Goal: Use online tool/utility: Utilize a website feature to perform a specific function

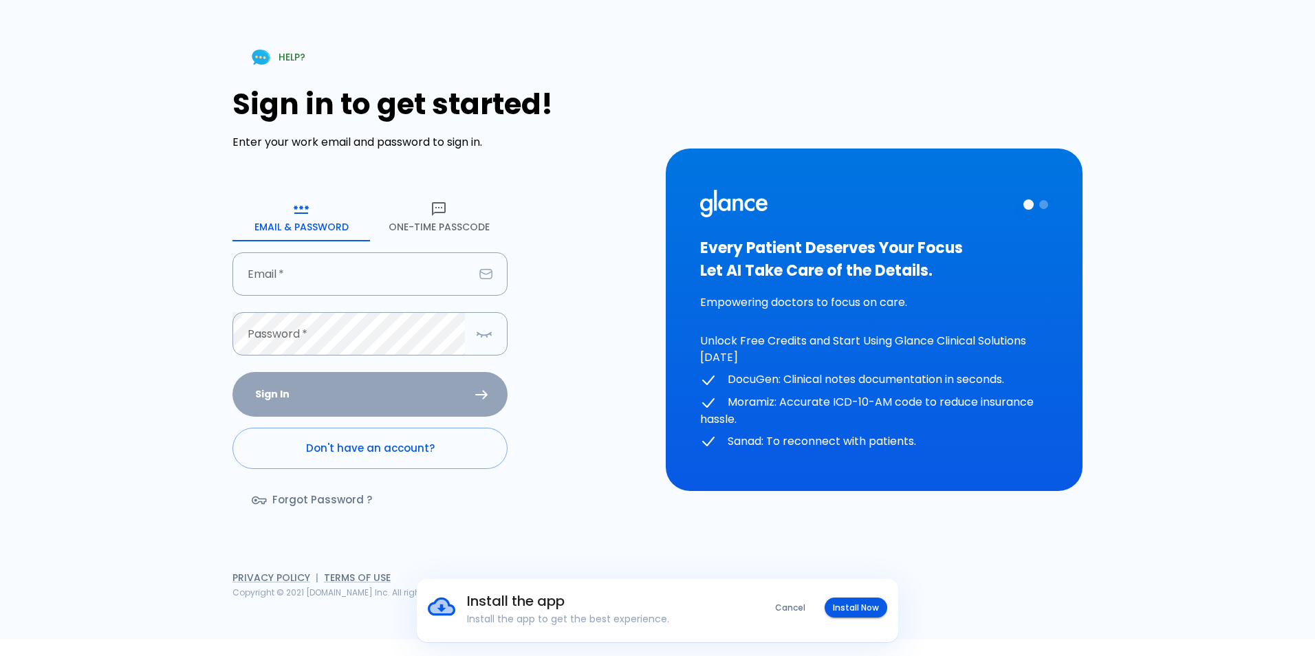
click at [348, 251] on form "Email & Password [SECURITY_DATA] Passcode Email   * Email * Password   * Passwo…" at bounding box center [369, 361] width 275 height 339
click at [342, 280] on input "text" at bounding box center [352, 273] width 241 height 43
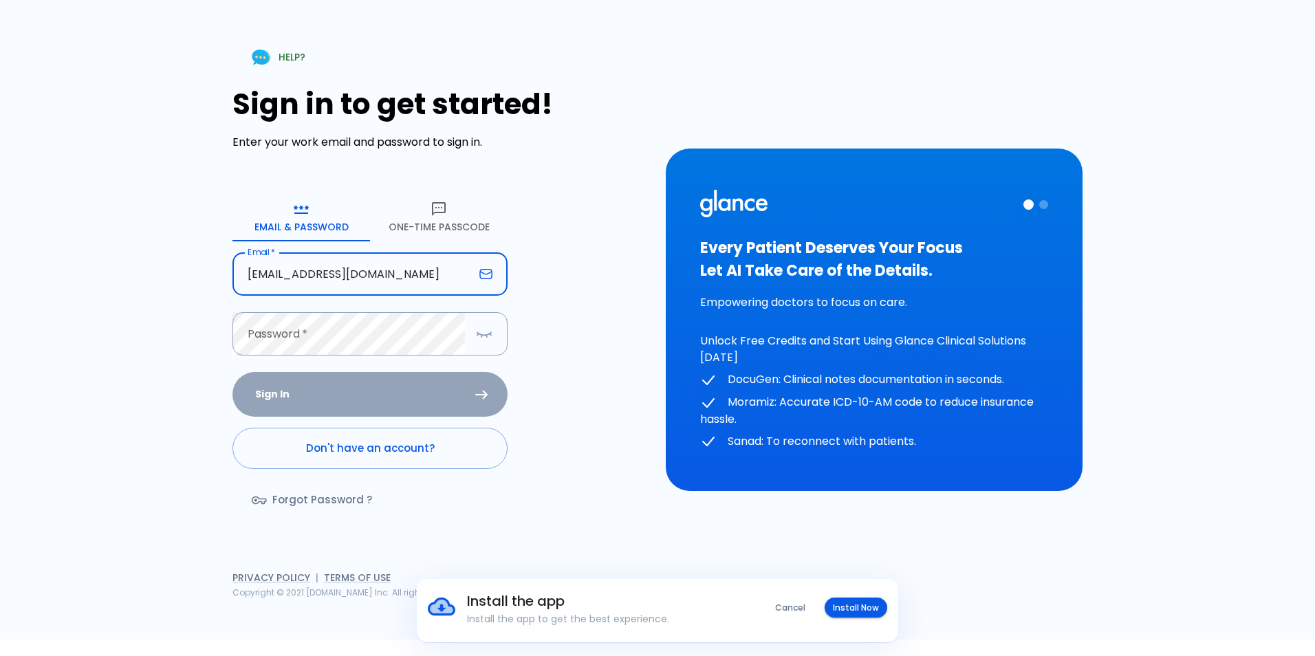
type input "[EMAIL_ADDRESS][DOMAIN_NAME]"
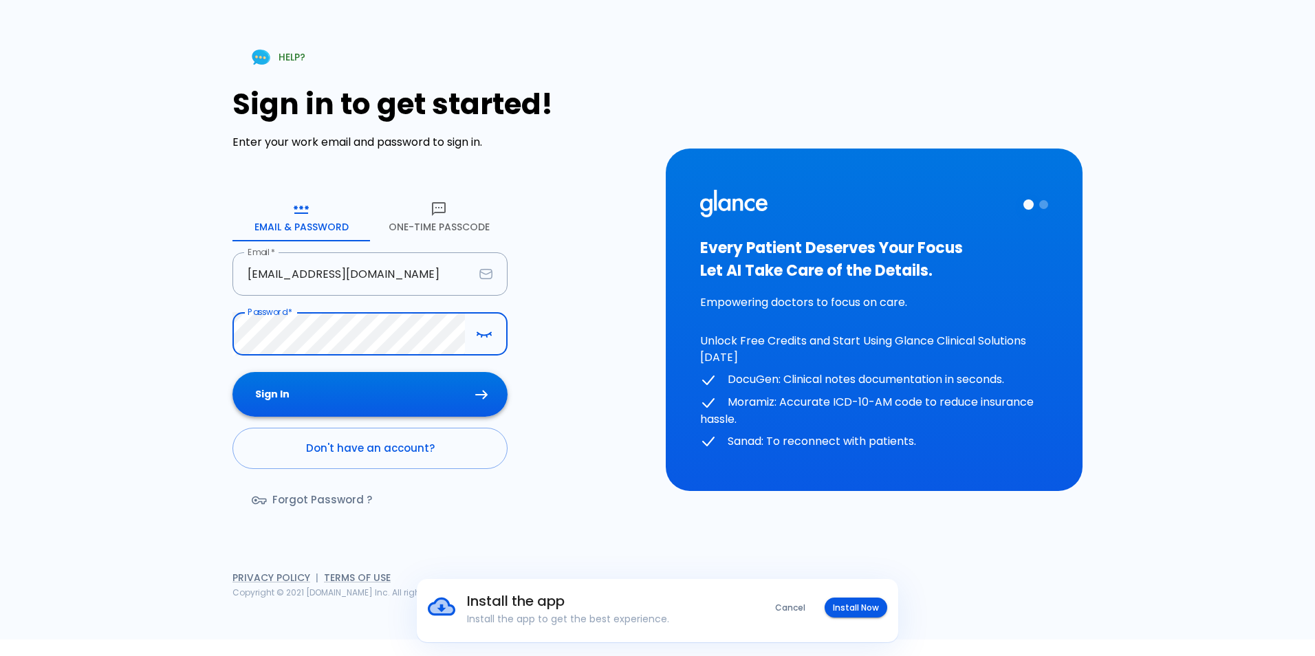
click at [426, 402] on button "Sign In" at bounding box center [369, 394] width 275 height 45
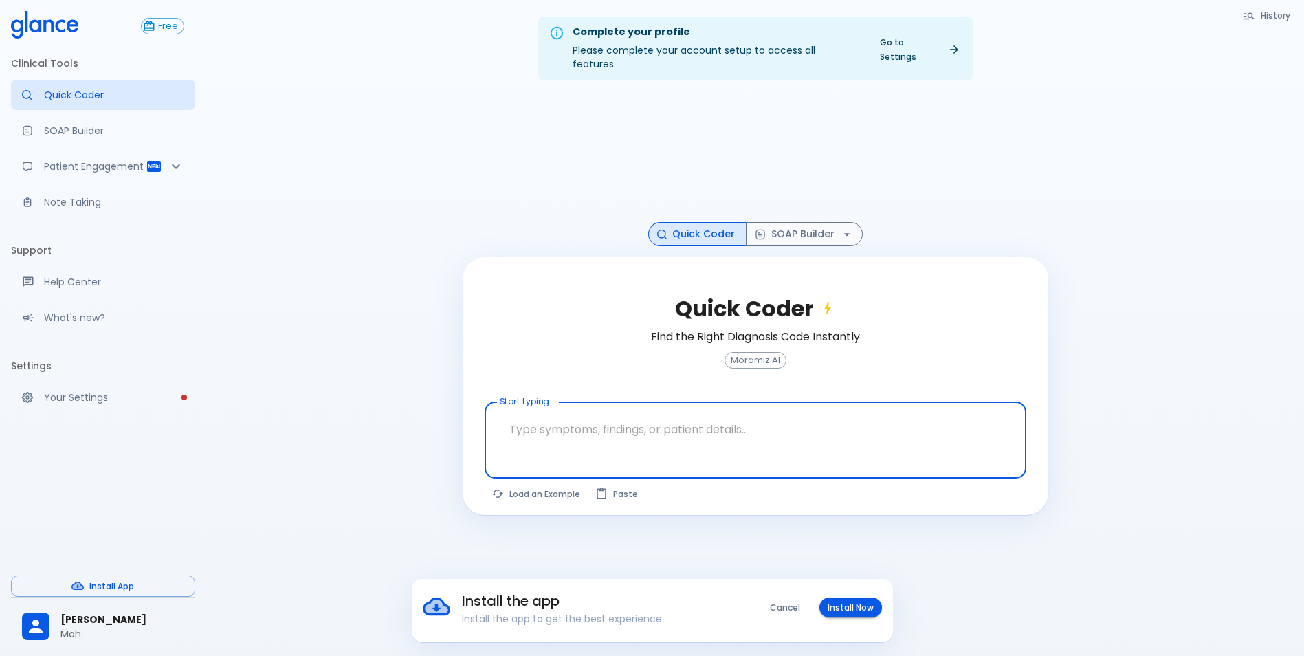
click at [637, 451] on div at bounding box center [757, 463] width 536 height 25
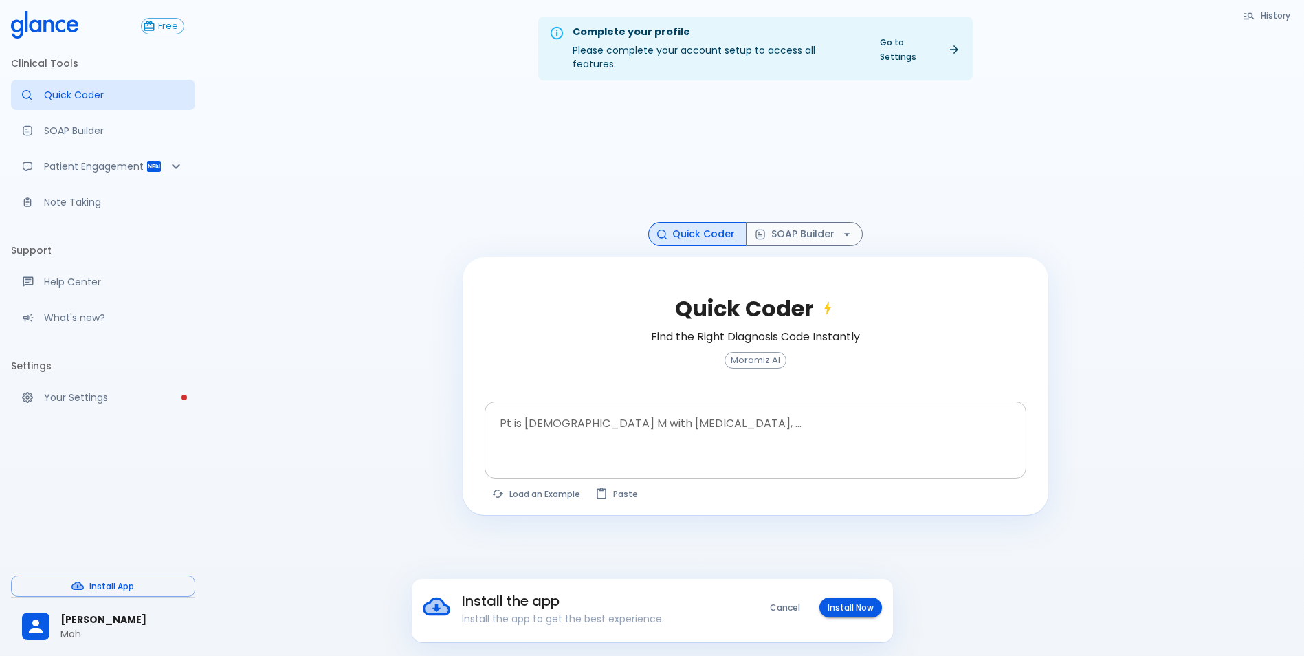
click at [613, 413] on textarea at bounding box center [755, 429] width 523 height 43
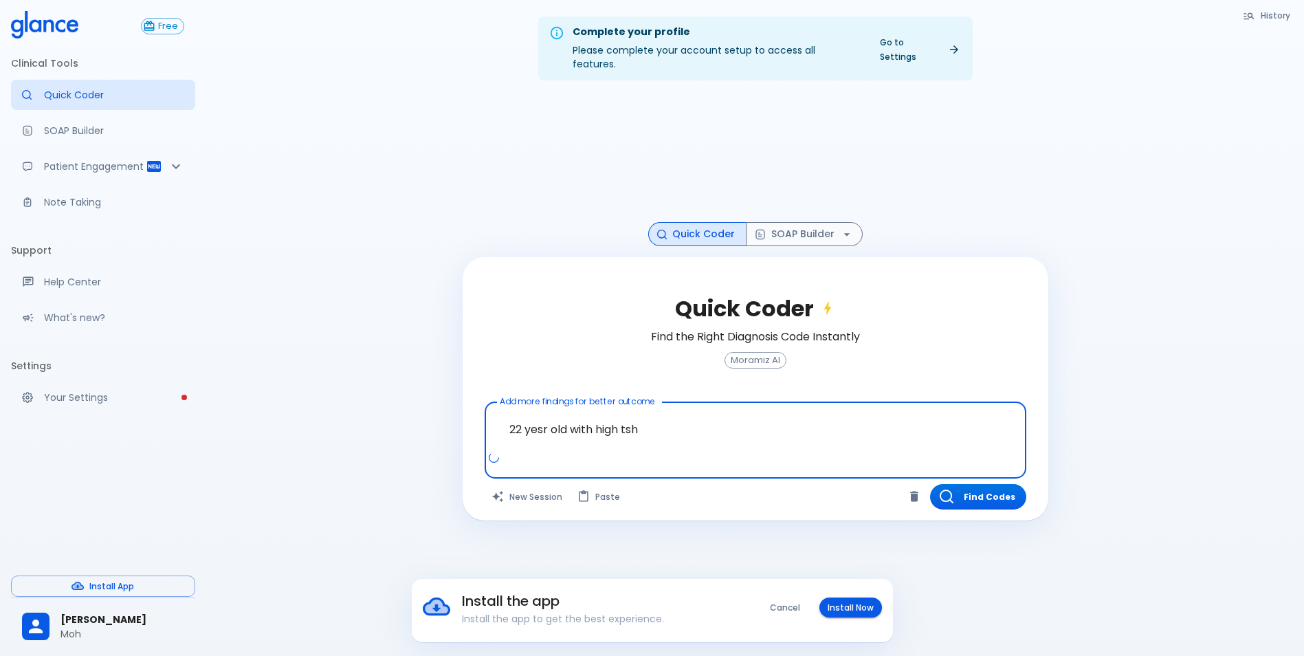
click at [534, 416] on textarea "22 yesr old with high tsh" at bounding box center [755, 429] width 523 height 43
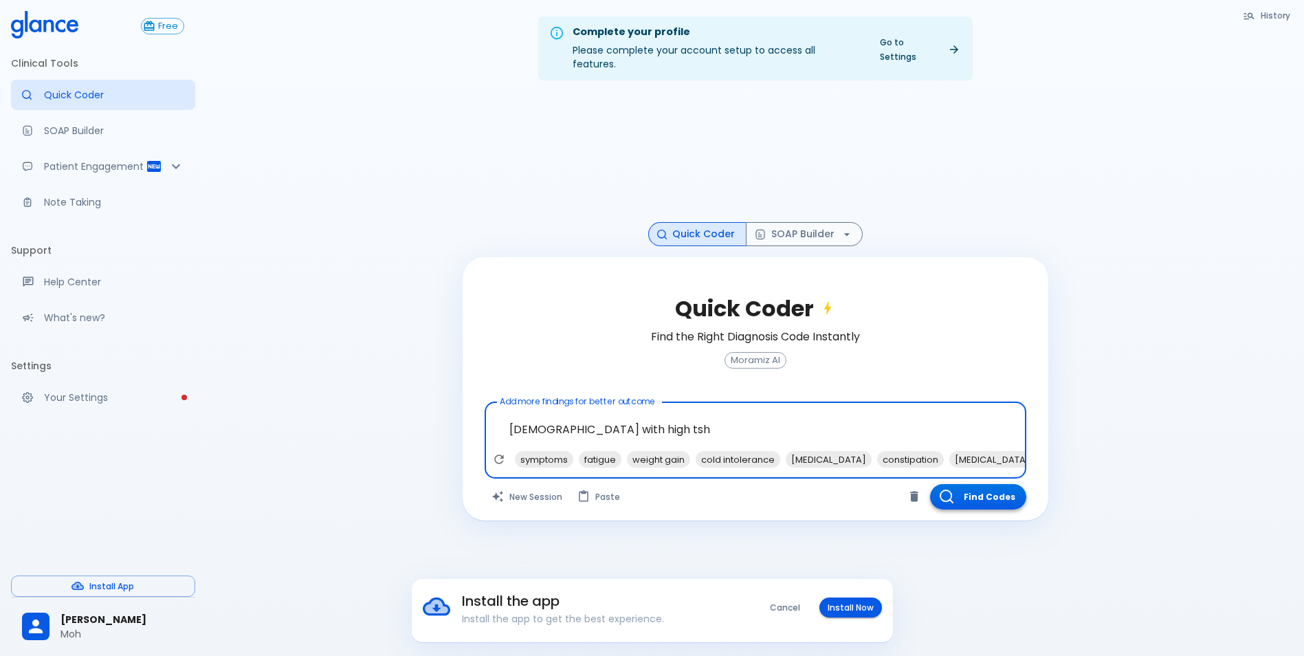
type textarea "[DEMOGRAPHIC_DATA] with high tsh"
click at [956, 484] on button "Find Codes" at bounding box center [978, 496] width 96 height 25
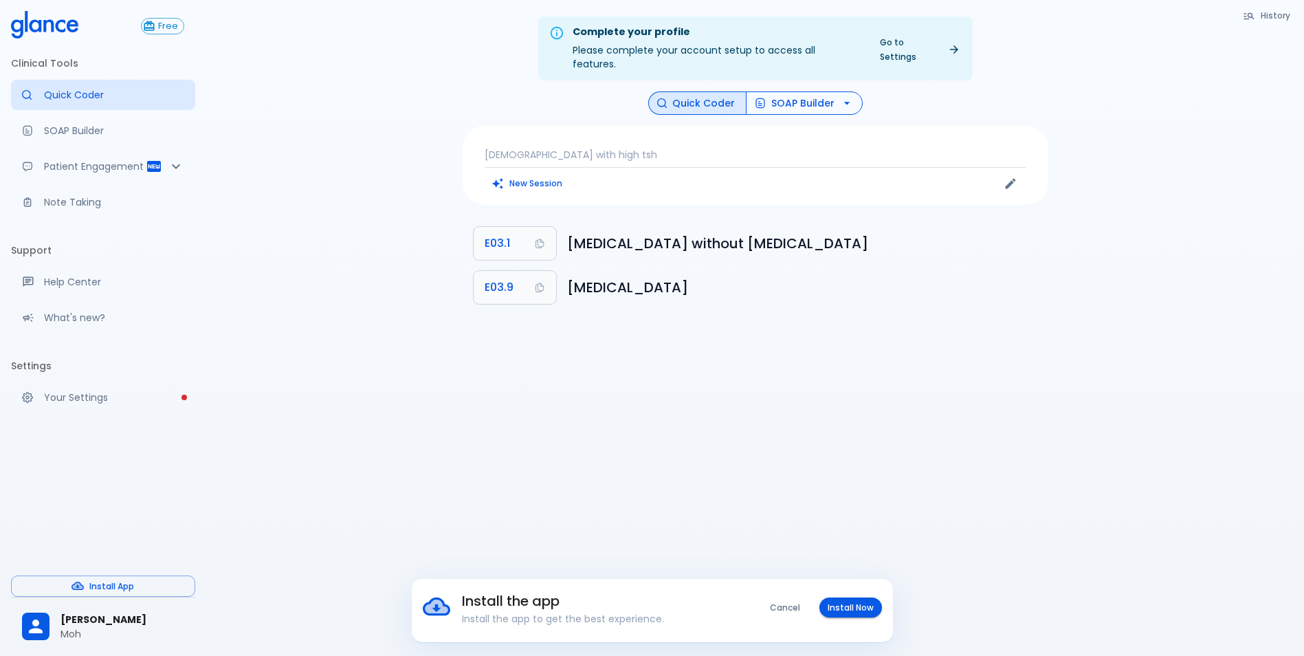
click at [799, 91] on button "SOAP Builder" at bounding box center [804, 103] width 117 height 24
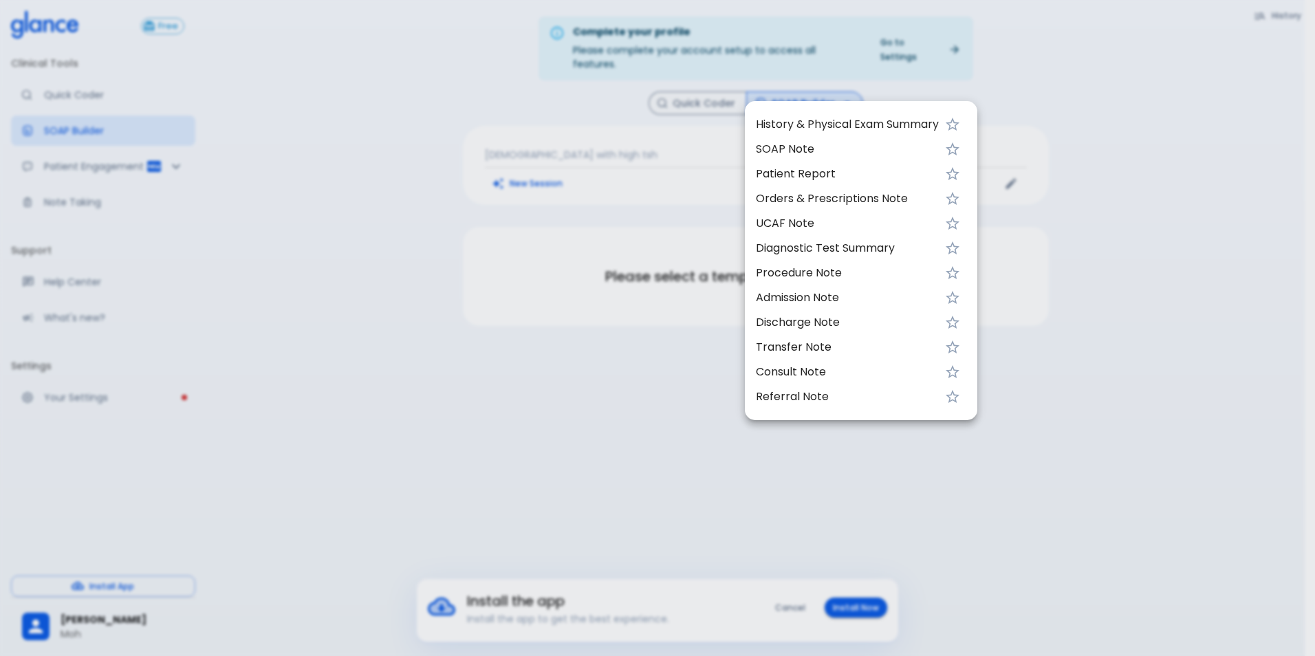
click at [496, 511] on div at bounding box center [657, 328] width 1315 height 656
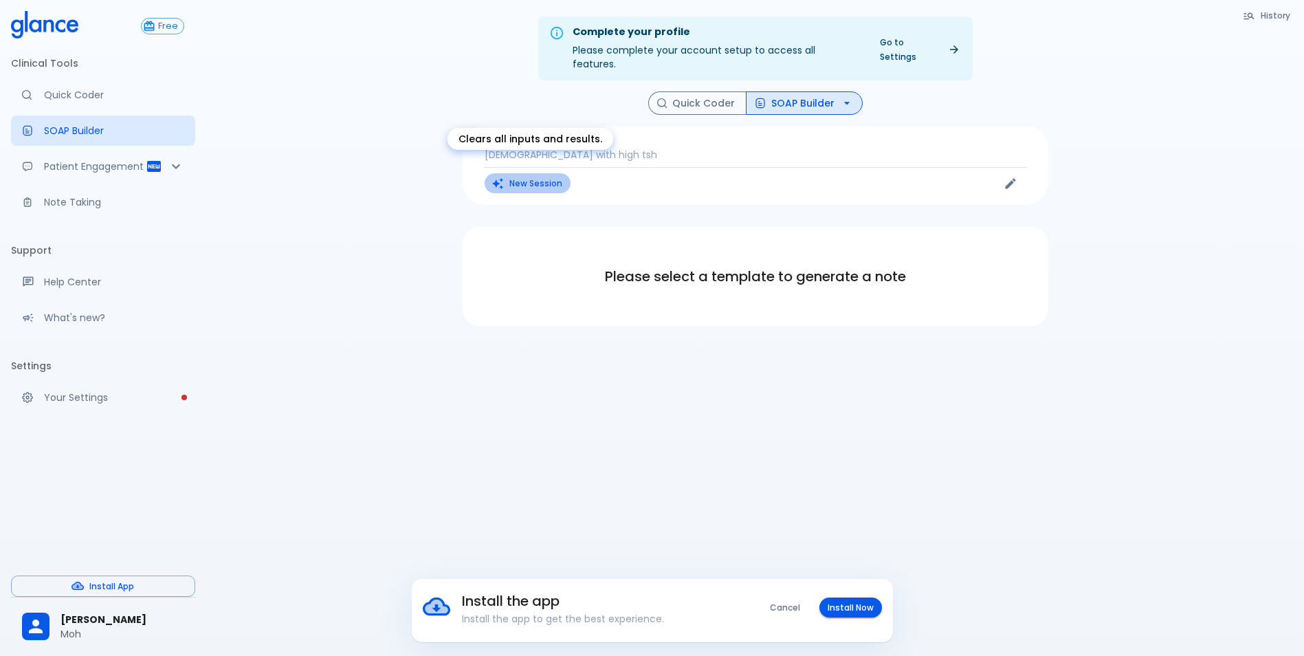
click at [526, 173] on button "New Session" at bounding box center [528, 183] width 86 height 20
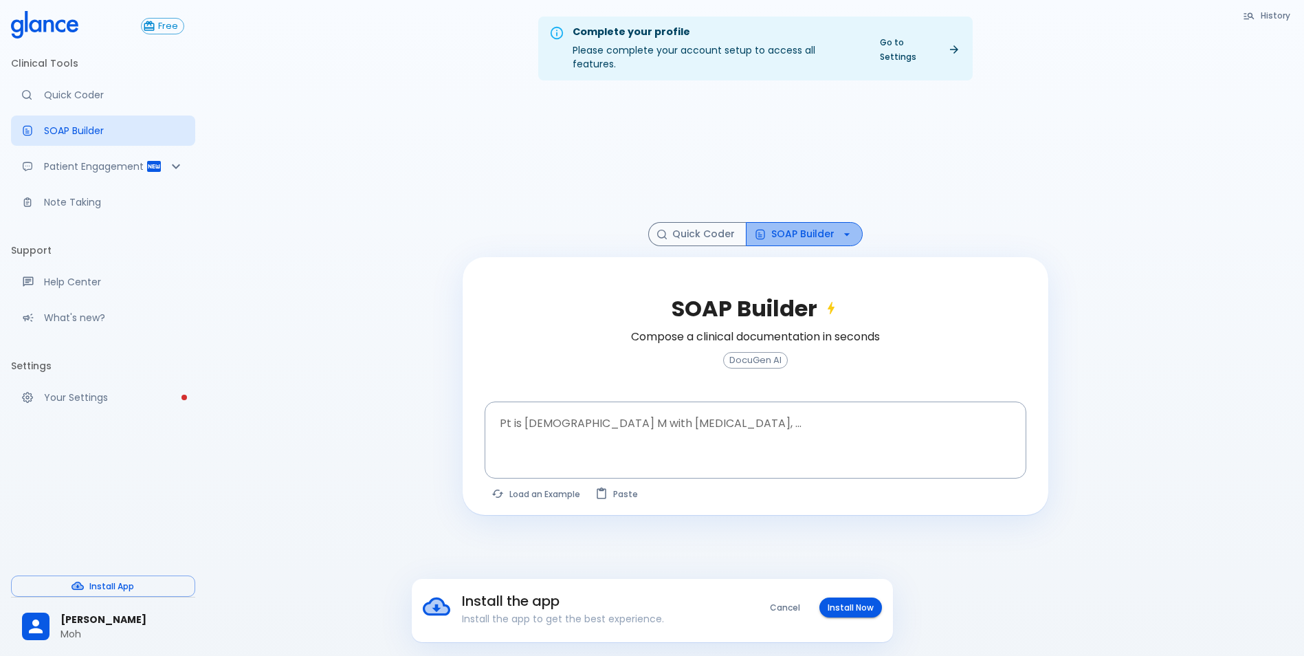
click at [809, 222] on button "SOAP Builder" at bounding box center [804, 234] width 117 height 24
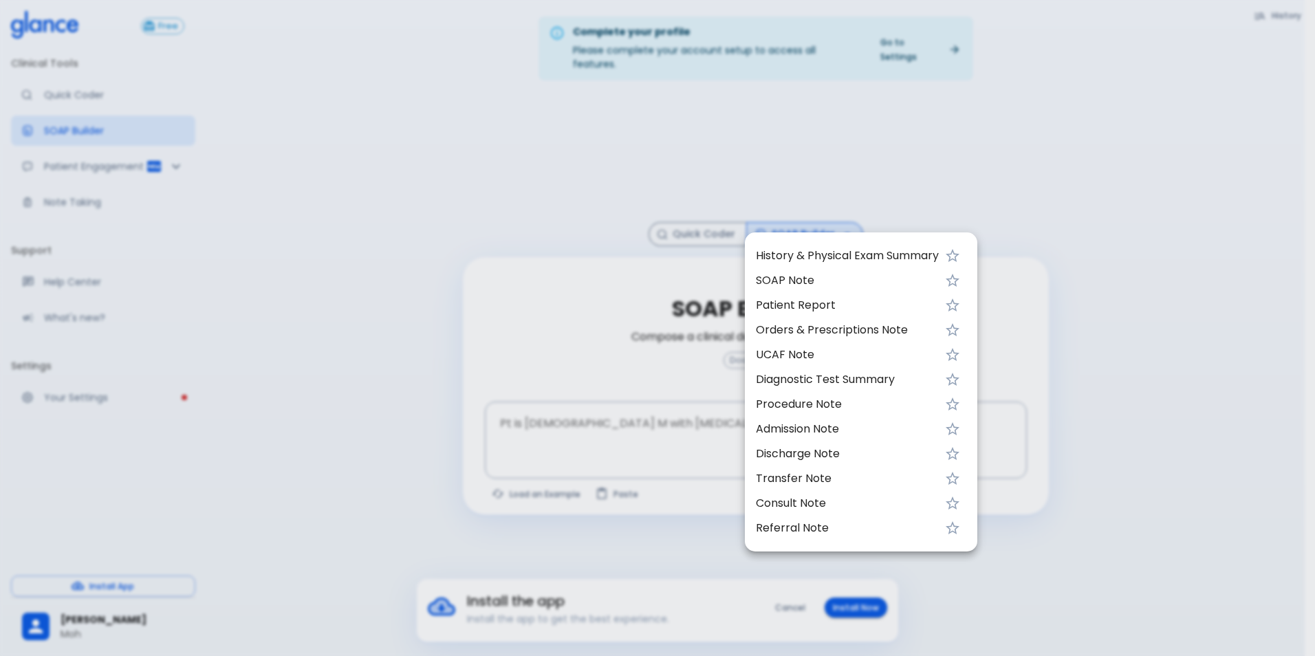
click at [791, 274] on span "SOAP Note" at bounding box center [847, 280] width 183 height 17
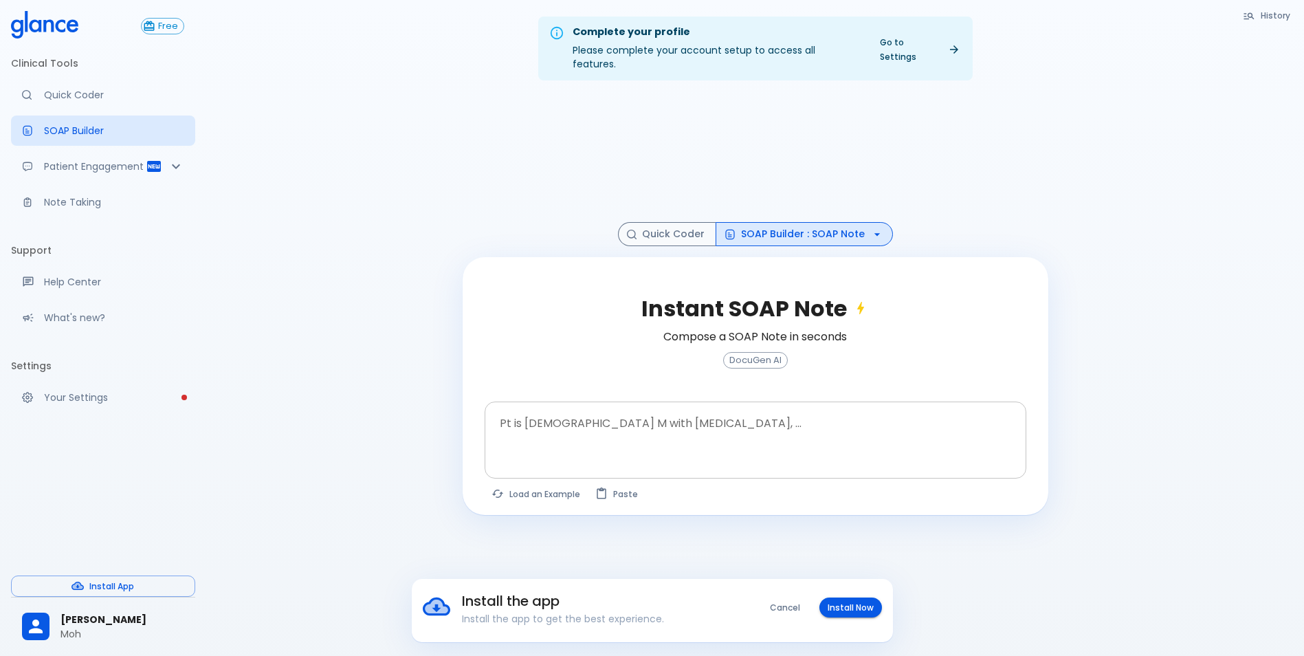
click at [696, 412] on textarea at bounding box center [755, 429] width 523 height 43
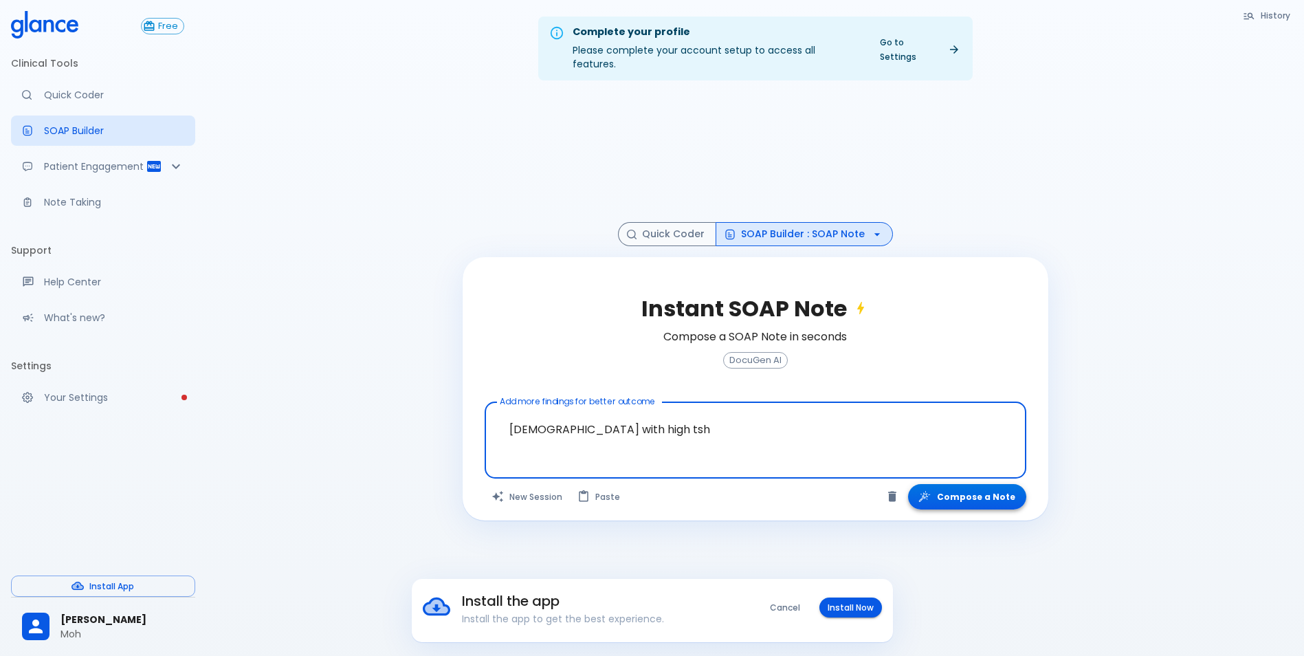
type textarea "[DEMOGRAPHIC_DATA] with high tsh"
click at [942, 484] on button "Compose a Note" at bounding box center [967, 496] width 118 height 25
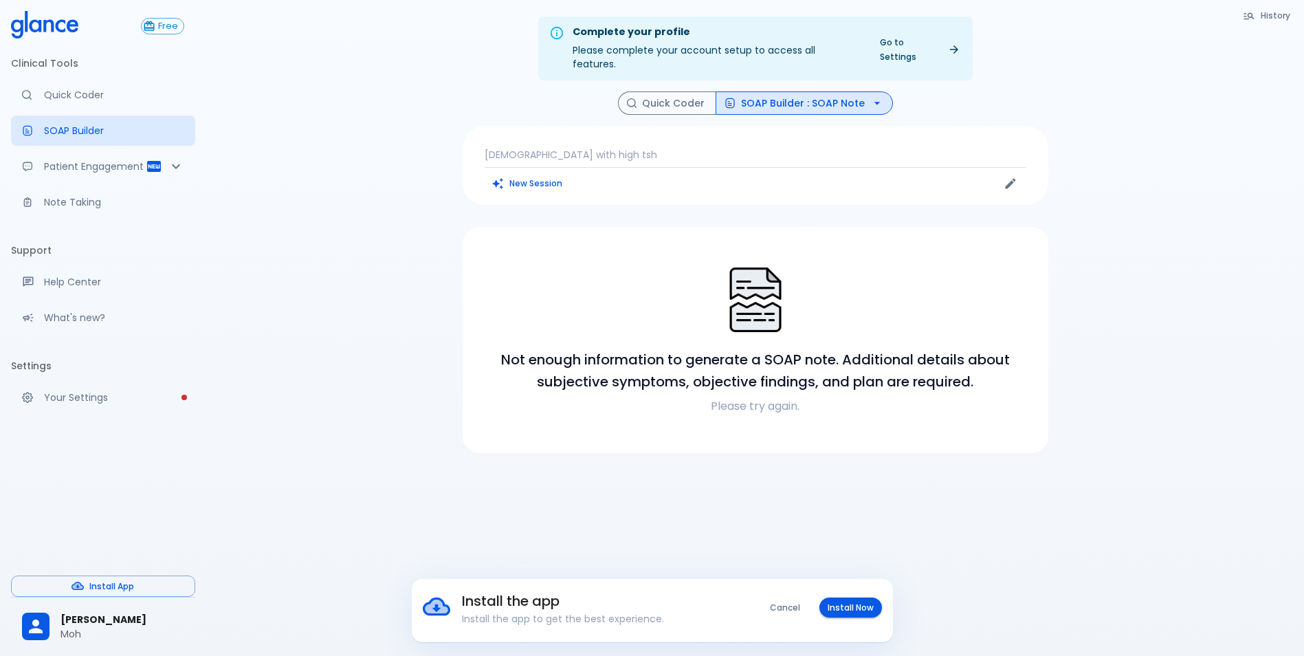
click at [627, 148] on p "[DEMOGRAPHIC_DATA] with high tsh" at bounding box center [756, 155] width 542 height 14
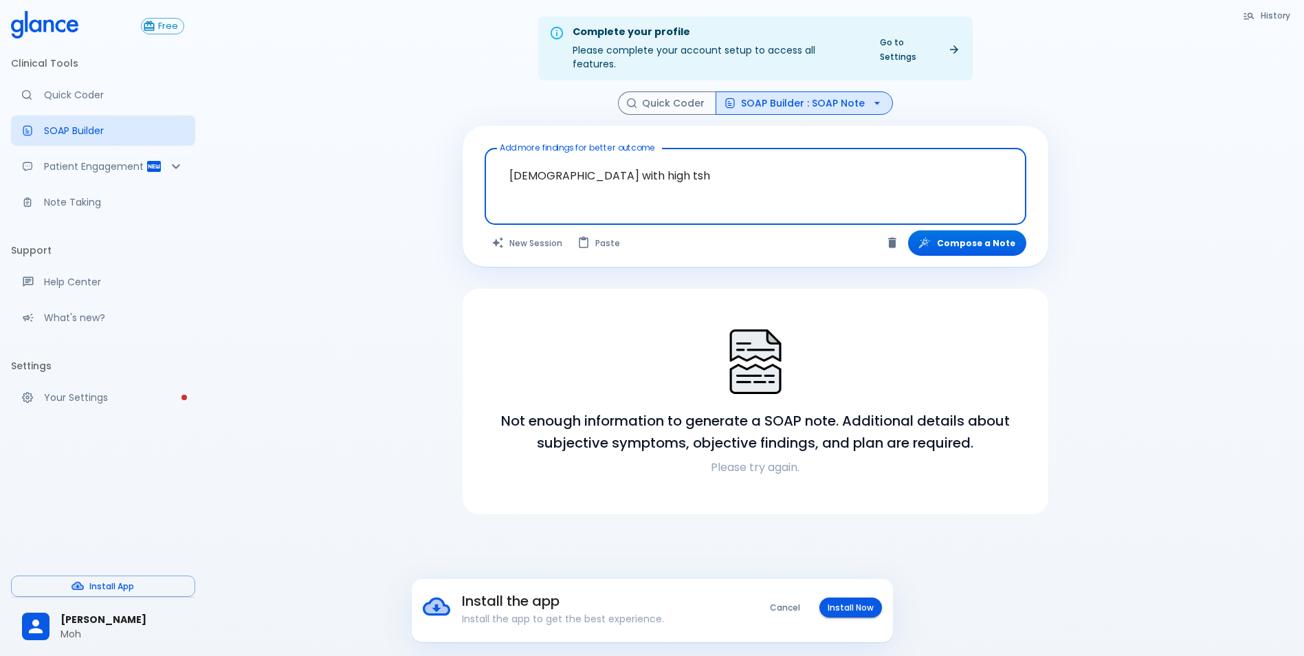
click at [676, 173] on textarea "[DEMOGRAPHIC_DATA] with high tsh" at bounding box center [755, 175] width 523 height 43
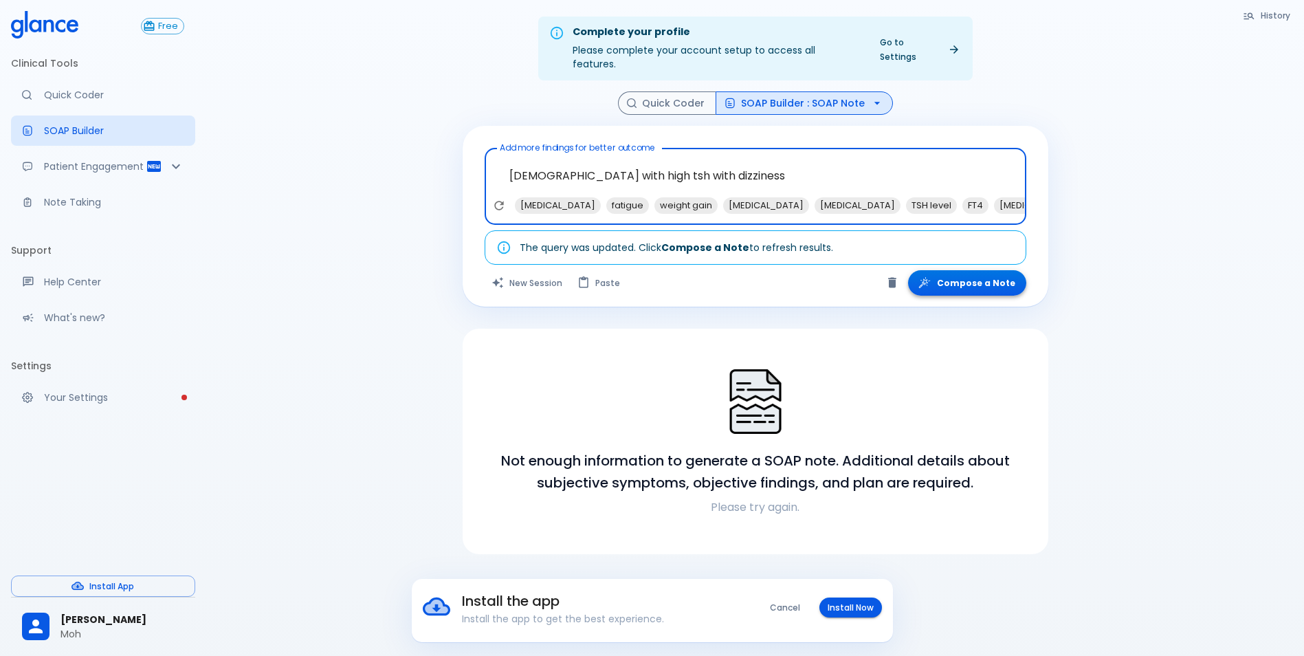
type textarea "[DEMOGRAPHIC_DATA] with high tsh with dizziness"
click at [974, 270] on button "Compose a Note" at bounding box center [967, 282] width 118 height 25
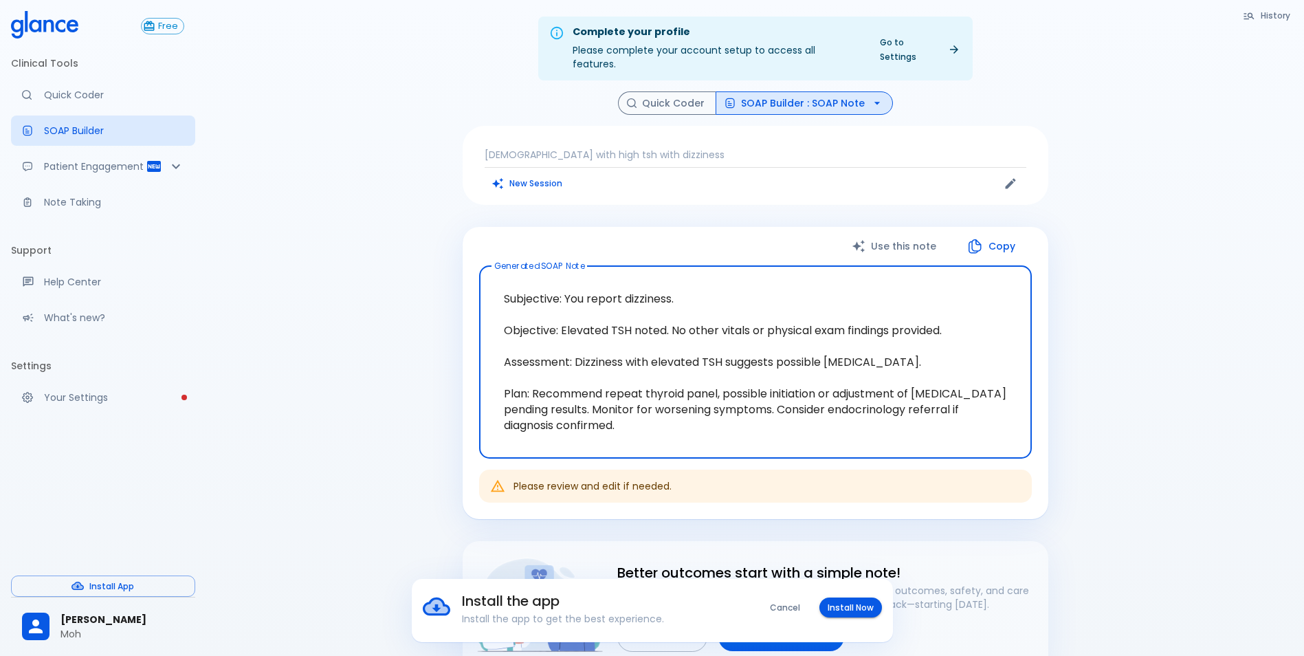
click at [763, 96] on button "SOAP Builder : SOAP Note" at bounding box center [804, 103] width 177 height 24
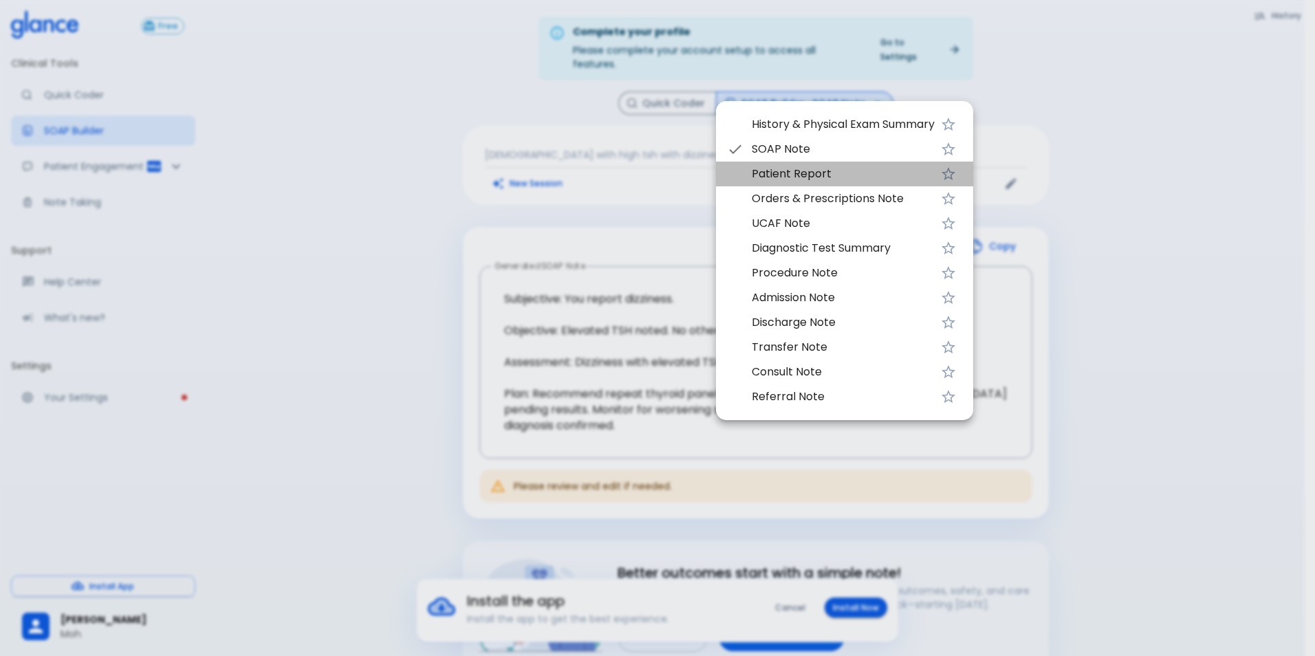
click at [805, 176] on span "Patient Report" at bounding box center [843, 174] width 183 height 17
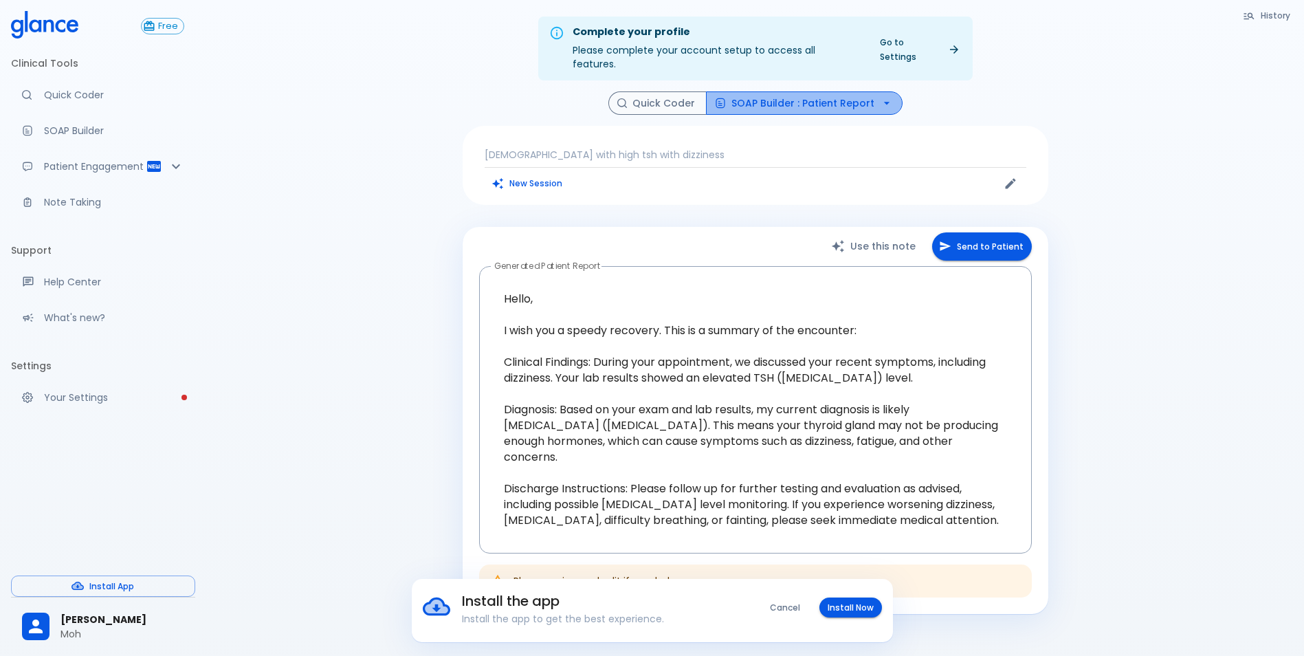
click at [862, 94] on button "SOAP Builder : Patient Report" at bounding box center [804, 103] width 197 height 24
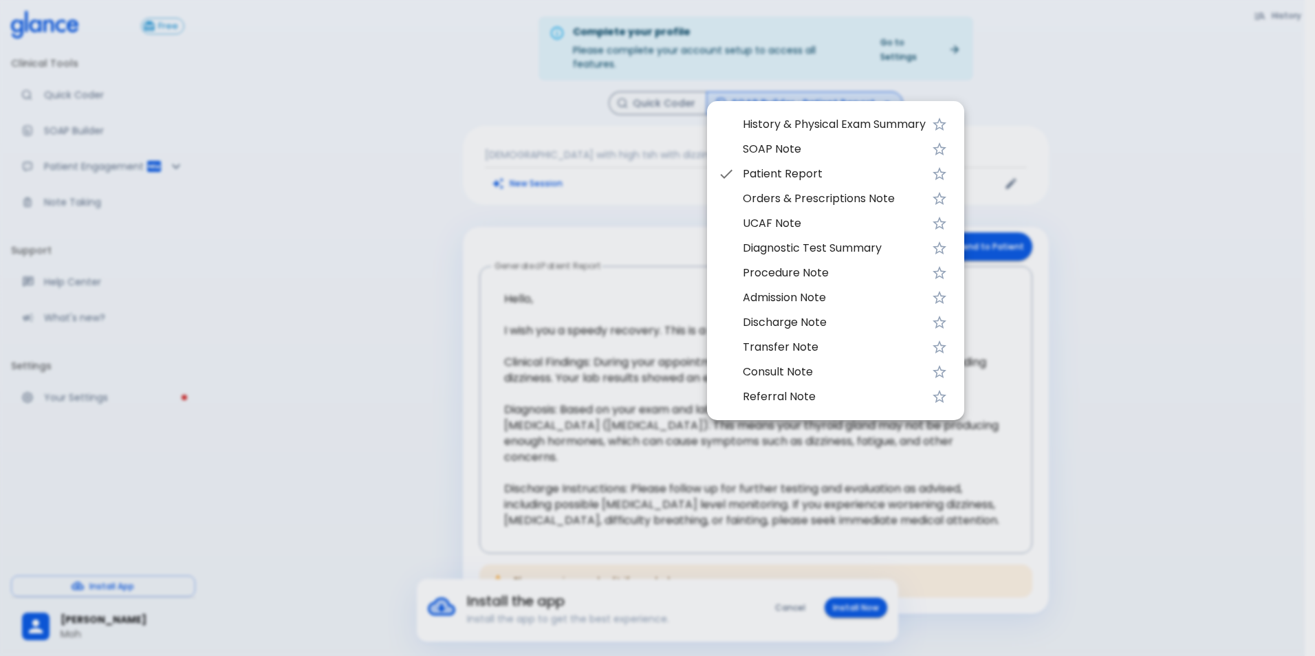
click at [570, 193] on div at bounding box center [657, 328] width 1315 height 656
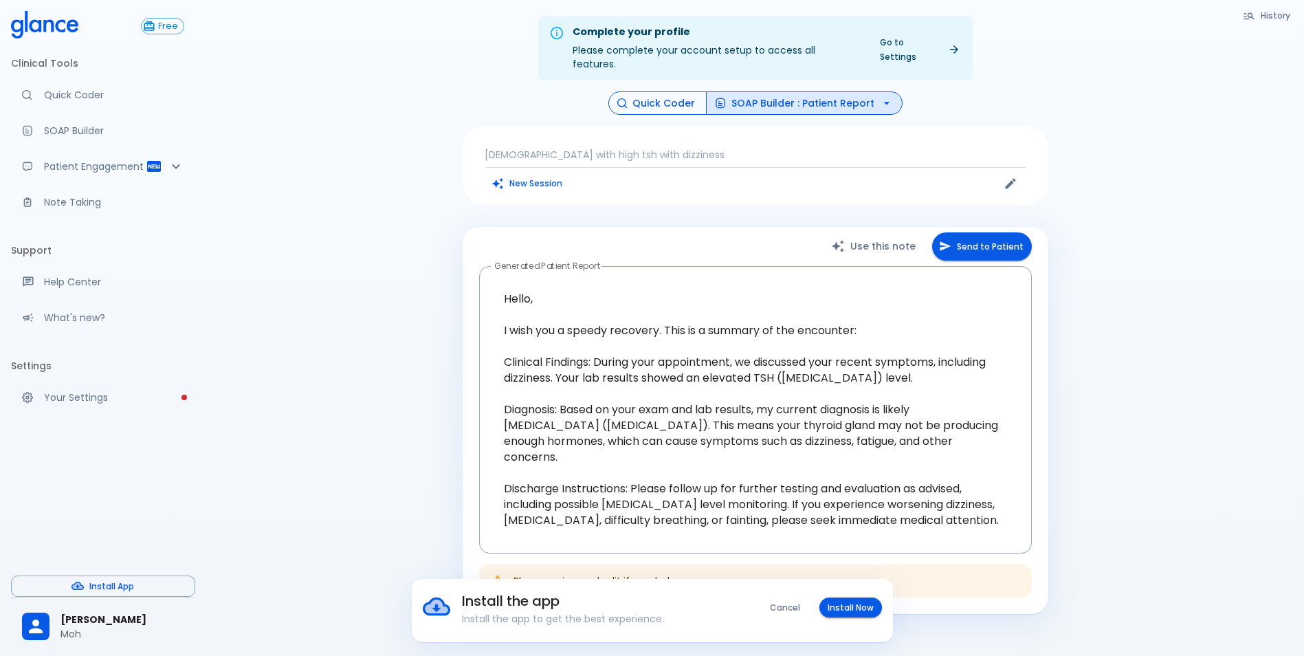
click at [675, 91] on button "Quick Coder" at bounding box center [658, 103] width 98 height 24
